Goal: Find specific page/section: Find specific page/section

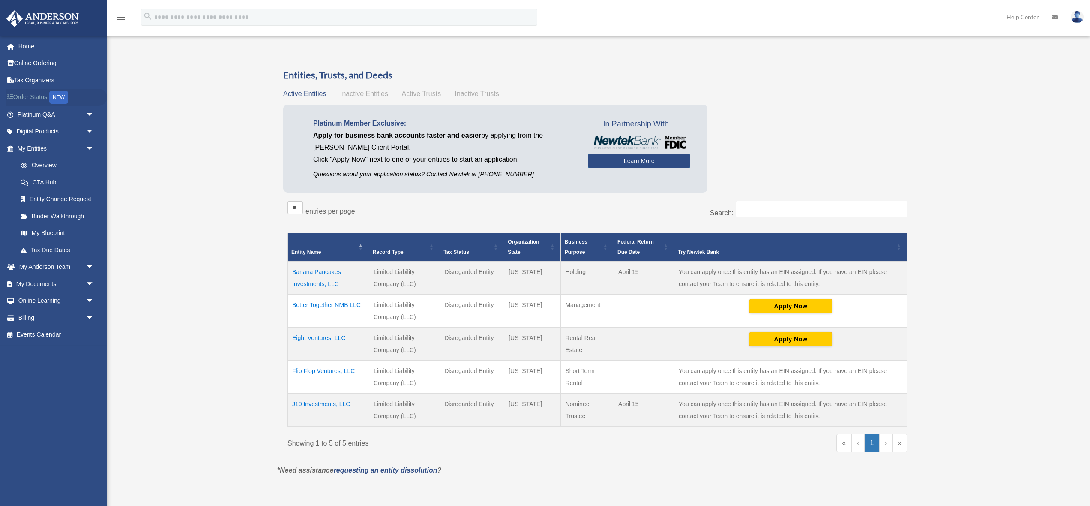
click at [34, 96] on link "Order Status NEW" at bounding box center [56, 98] width 101 height 18
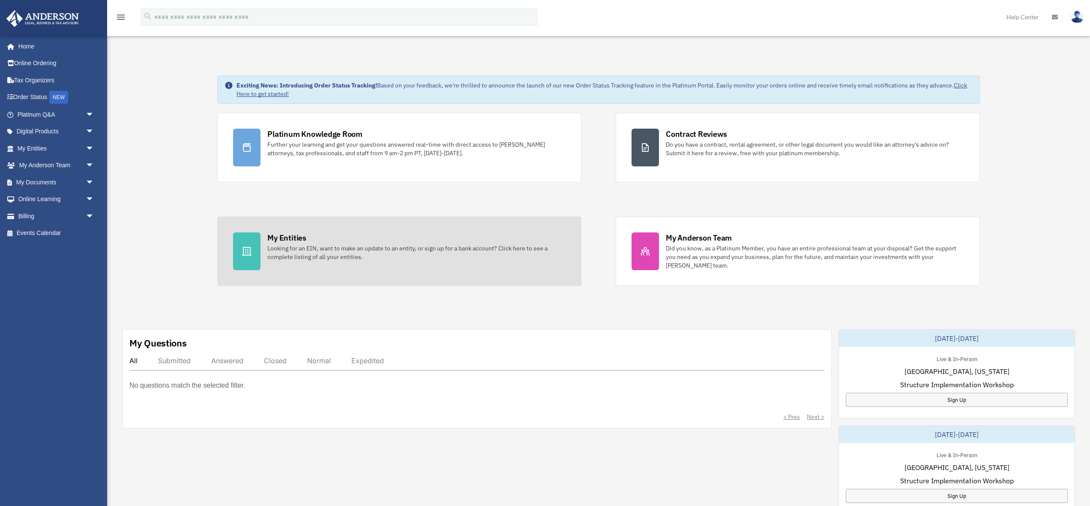
click at [321, 251] on div "Looking for an EIN, want to make an update to an entity, or sign up for a bank …" at bounding box center [416, 252] width 298 height 17
